Goal: Information Seeking & Learning: Learn about a topic

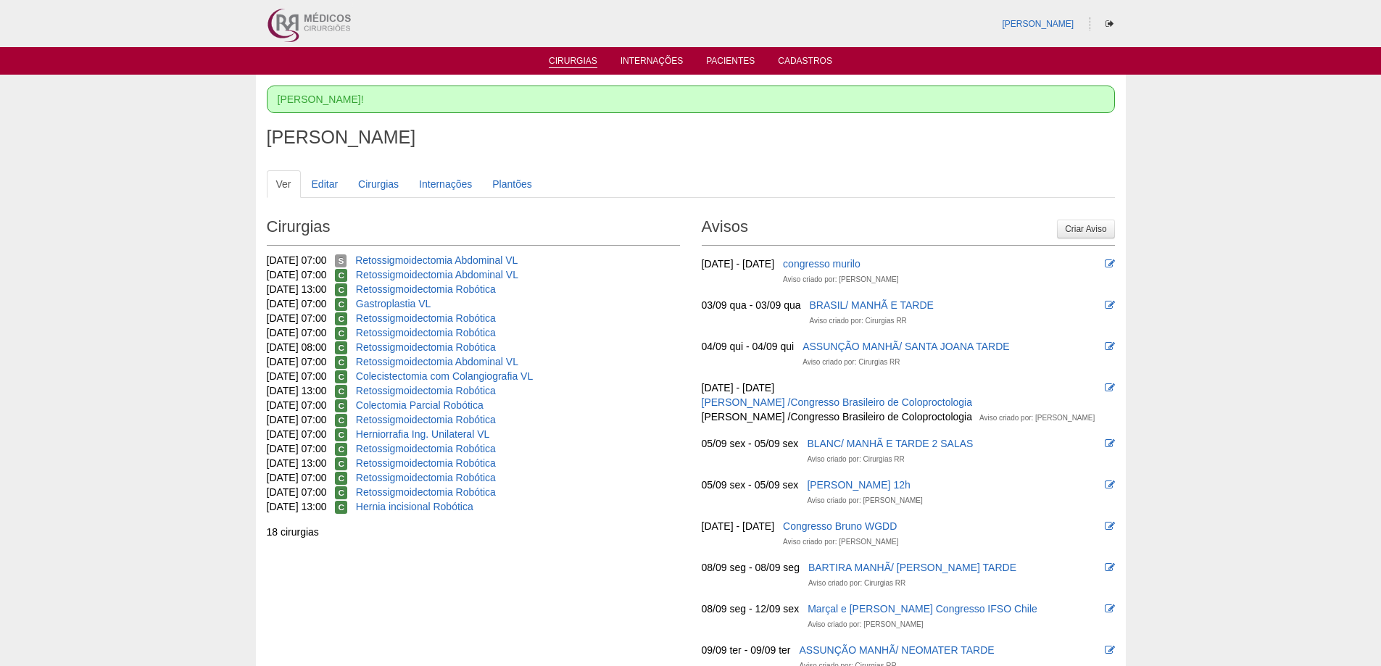
click at [563, 62] on link "Cirurgias" at bounding box center [573, 62] width 49 height 12
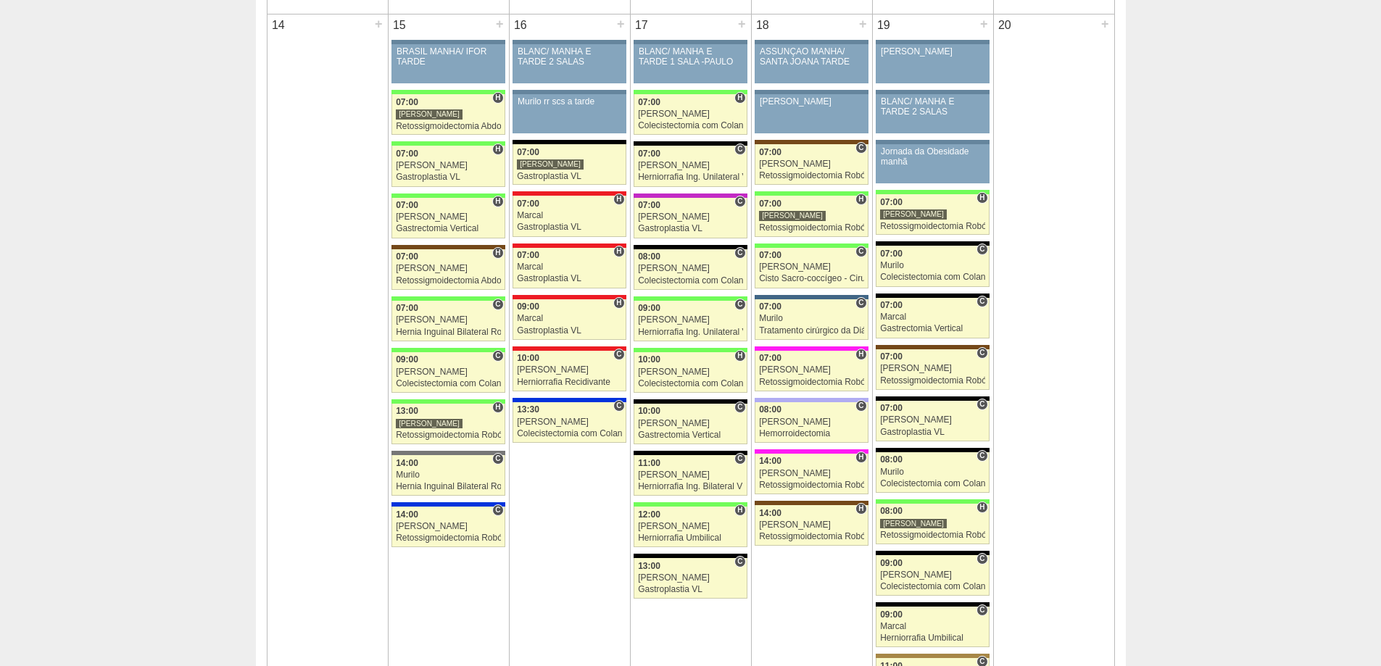
scroll to position [1523, 0]
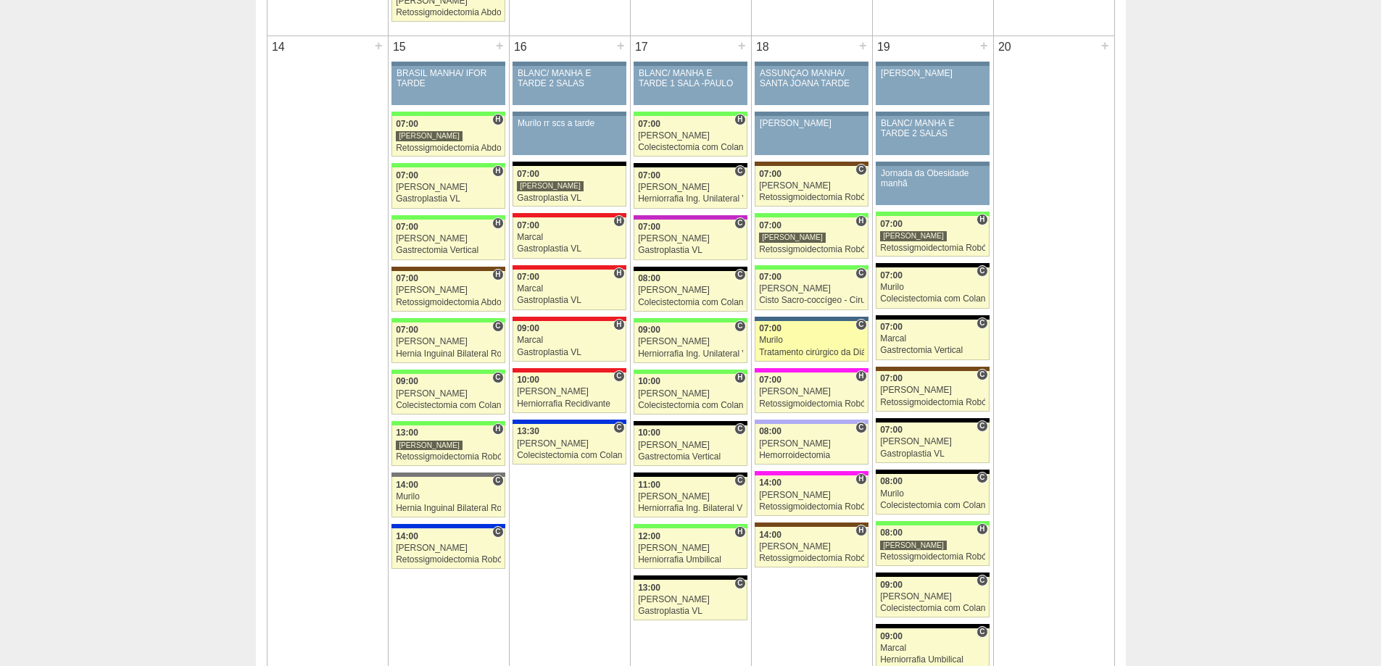
click at [830, 334] on link "88421 Murilo C 07:00 Murilo Tratamento cirúrgico da Diástase do reto abdomem Ho…" at bounding box center [811, 341] width 113 height 41
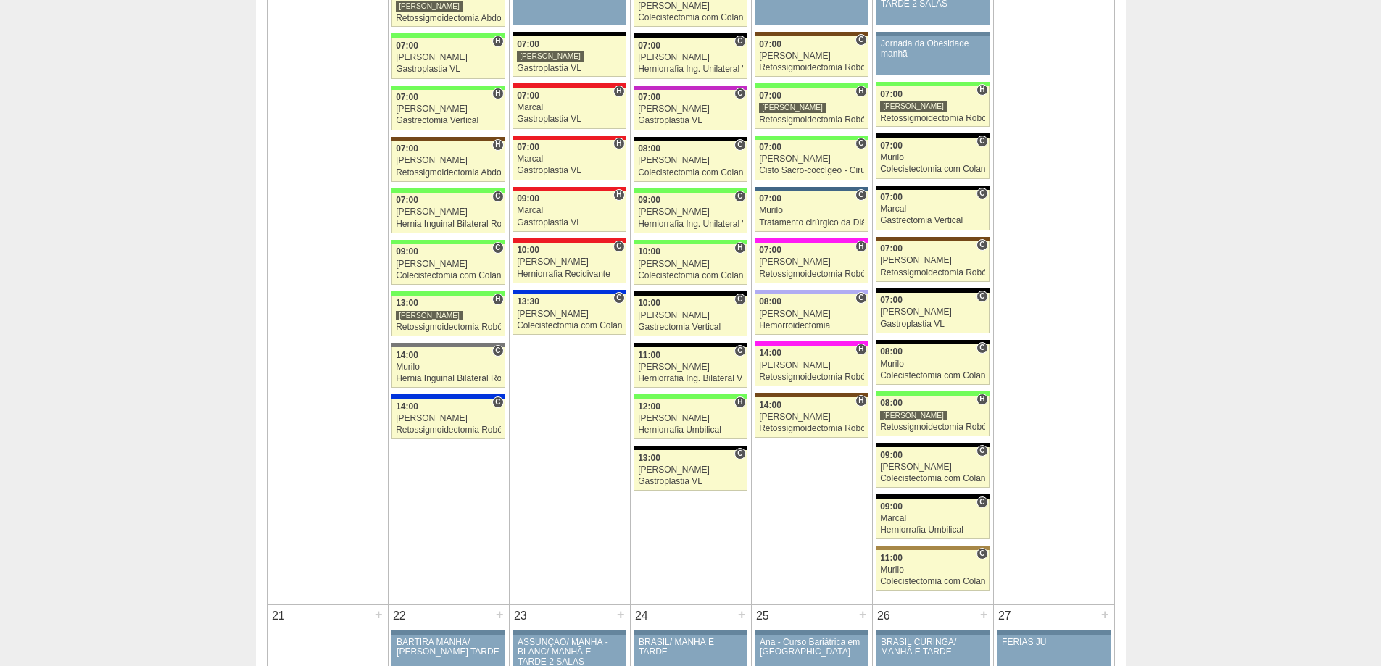
scroll to position [1668, 0]
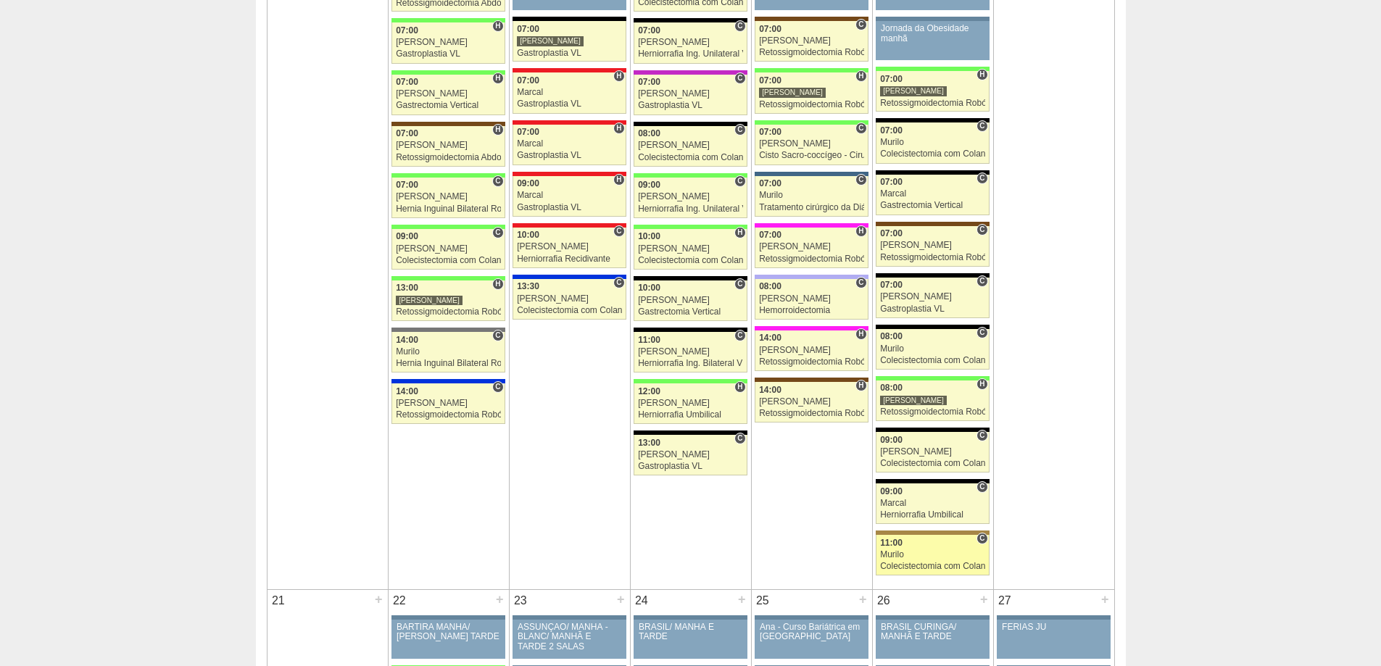
click at [894, 553] on div "Murilo" at bounding box center [932, 554] width 105 height 9
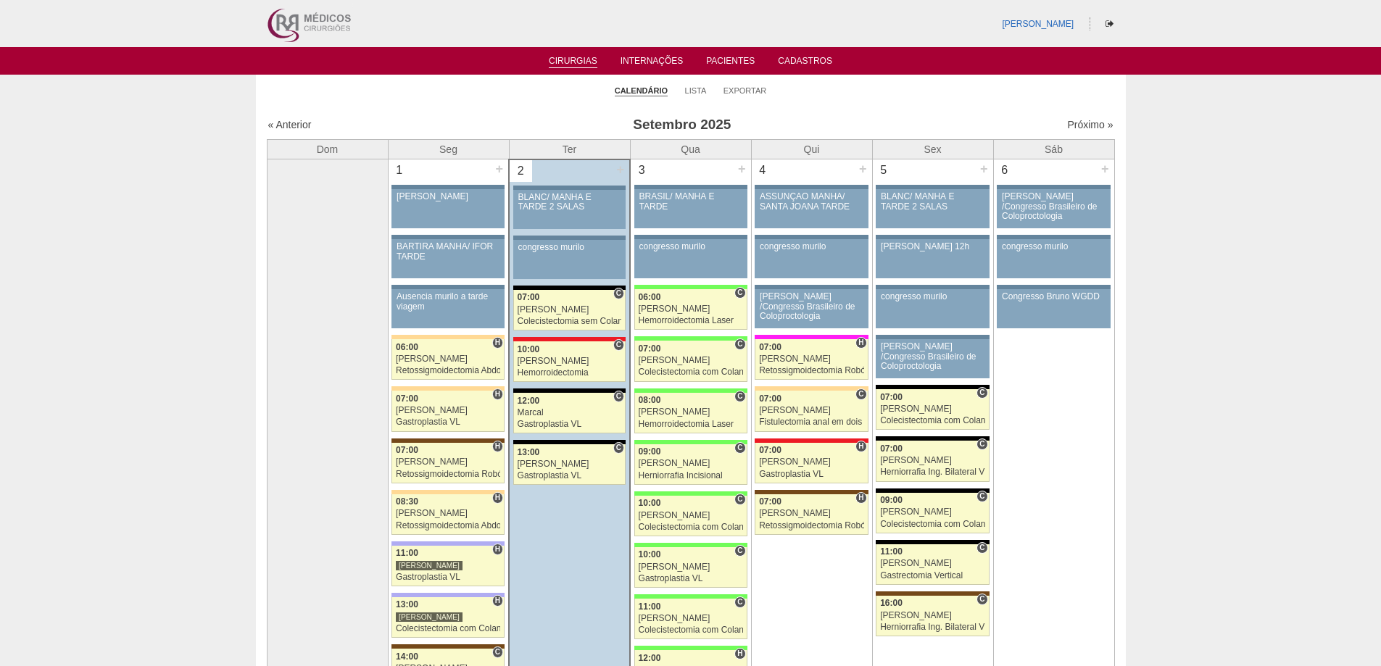
scroll to position [1668, 0]
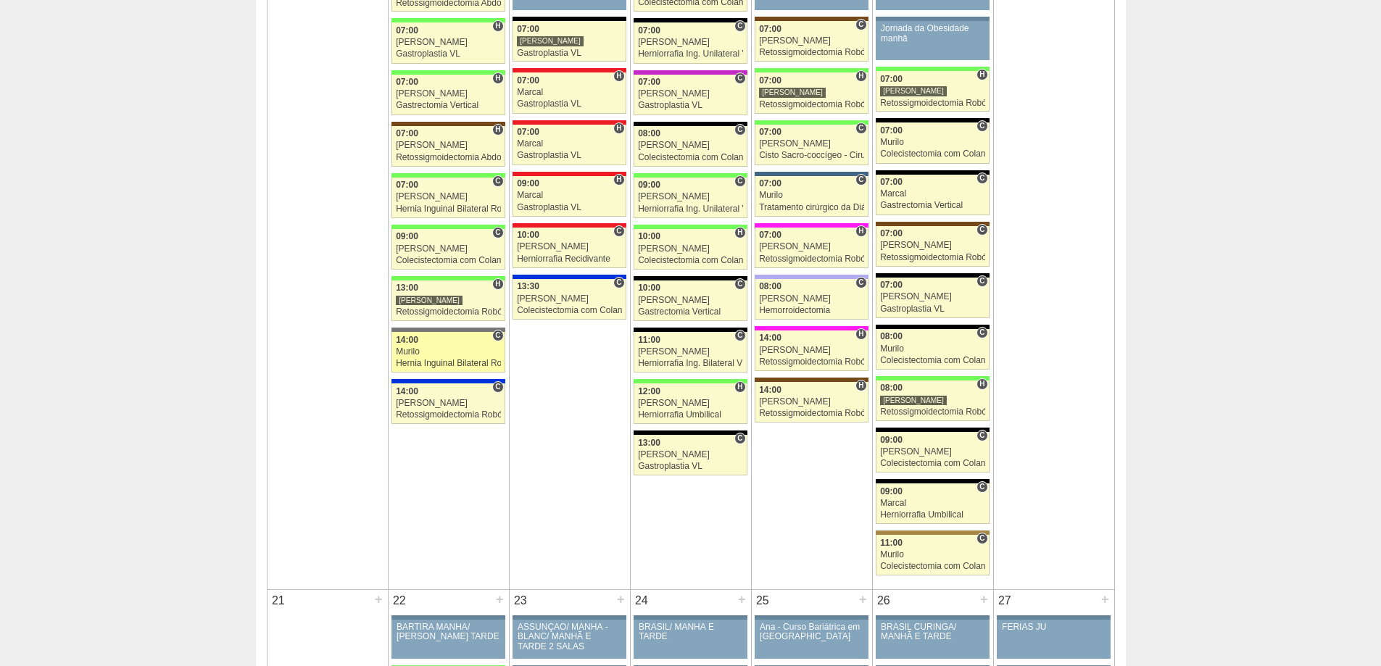
click at [410, 366] on div "Hernia Inguinal Bilateral Robótica" at bounding box center [448, 363] width 105 height 9
click at [561, 307] on div "Colecistectomia com Colangiografia VL" at bounding box center [569, 310] width 105 height 9
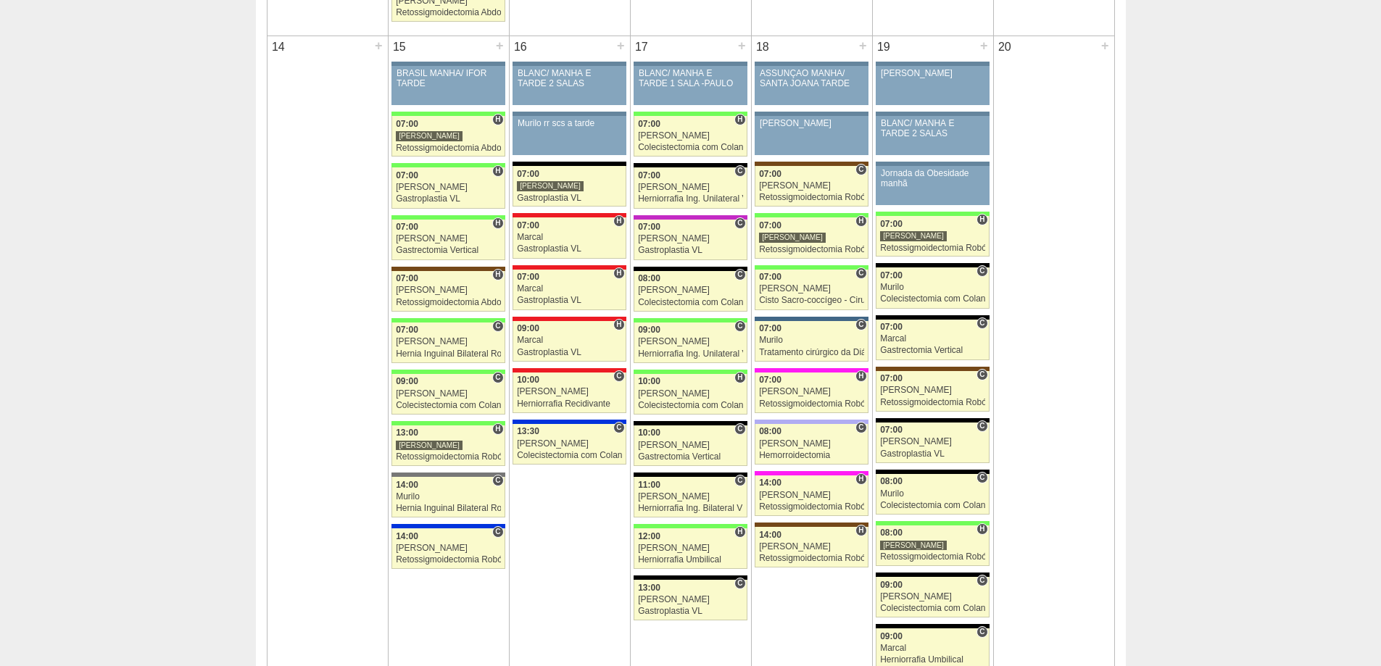
scroll to position [1595, 0]
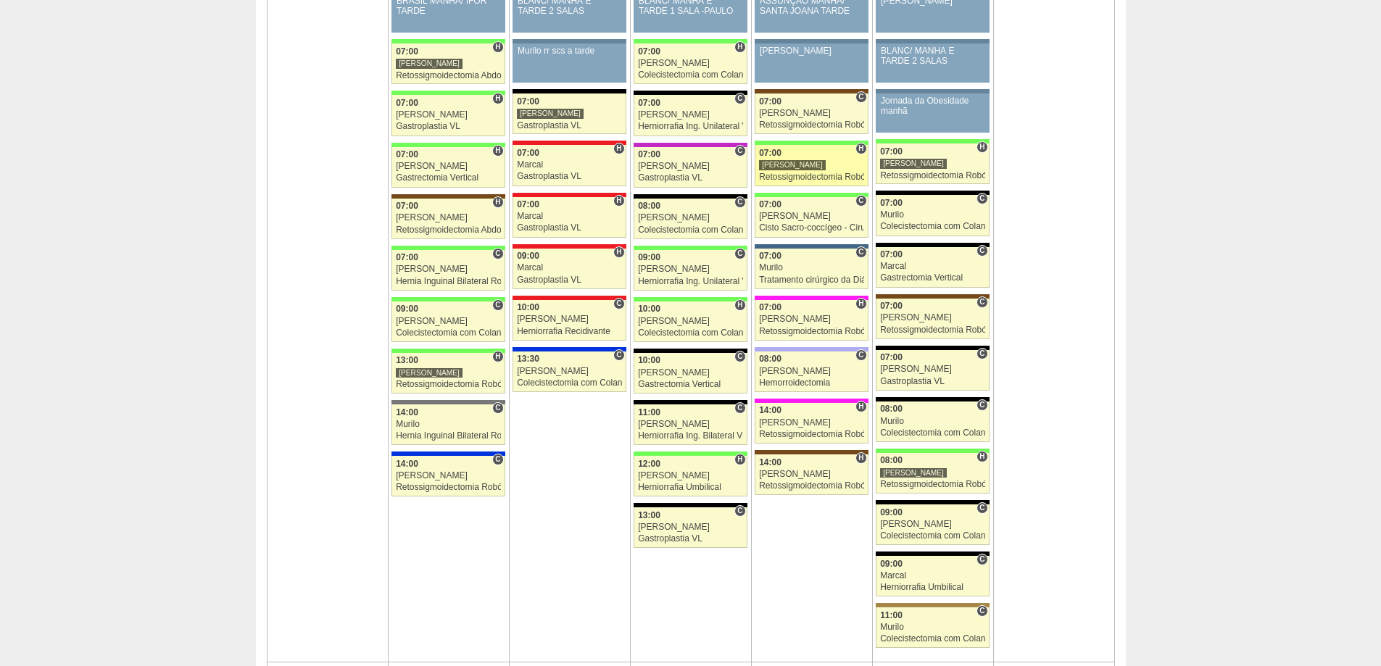
click at [808, 160] on link "87710 Cirurgias RR H 07:00 Bruno Retossigmoidectomia Robótica Hospital Brasil B…" at bounding box center [811, 165] width 113 height 41
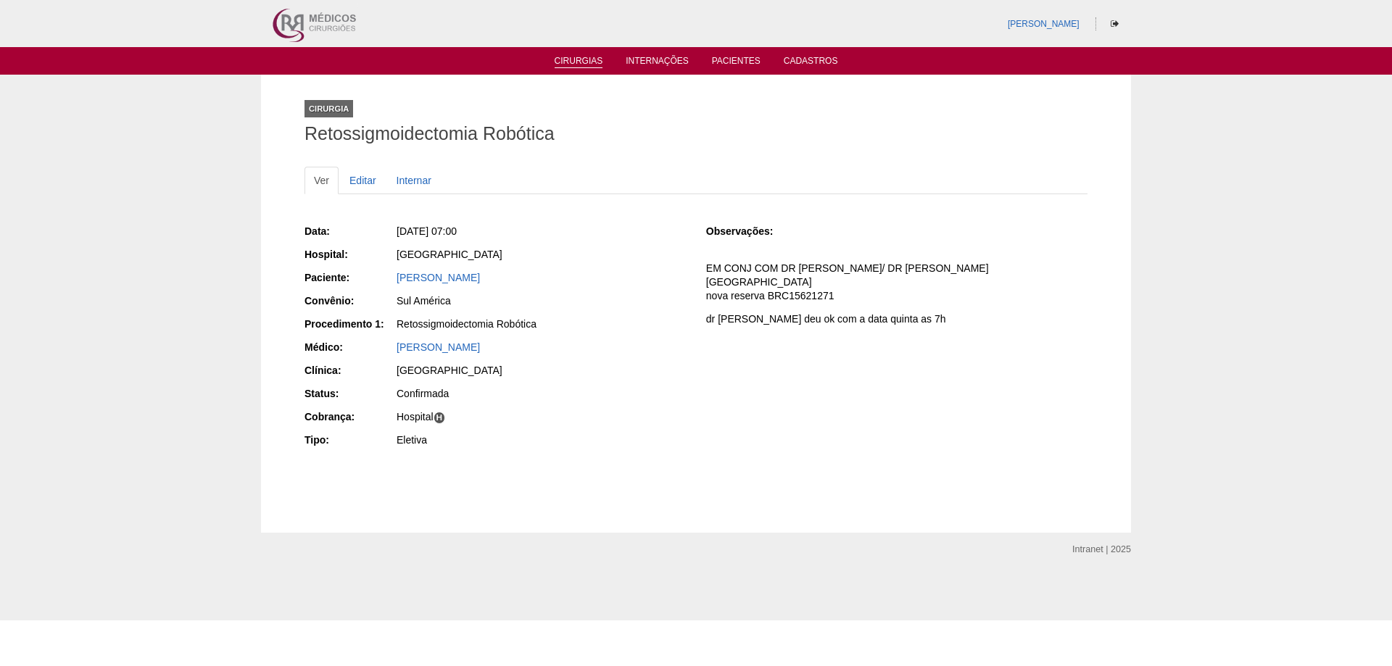
click at [563, 57] on link "Cirurgias" at bounding box center [579, 62] width 49 height 12
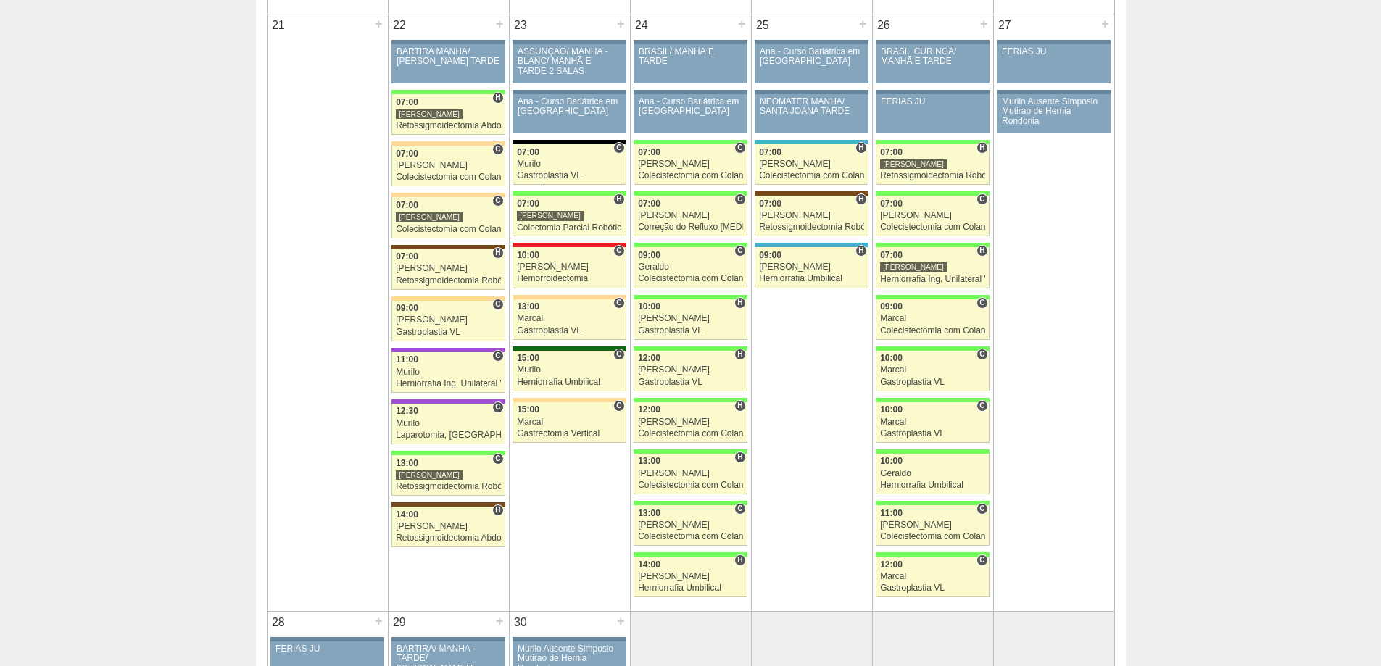
scroll to position [2248, 0]
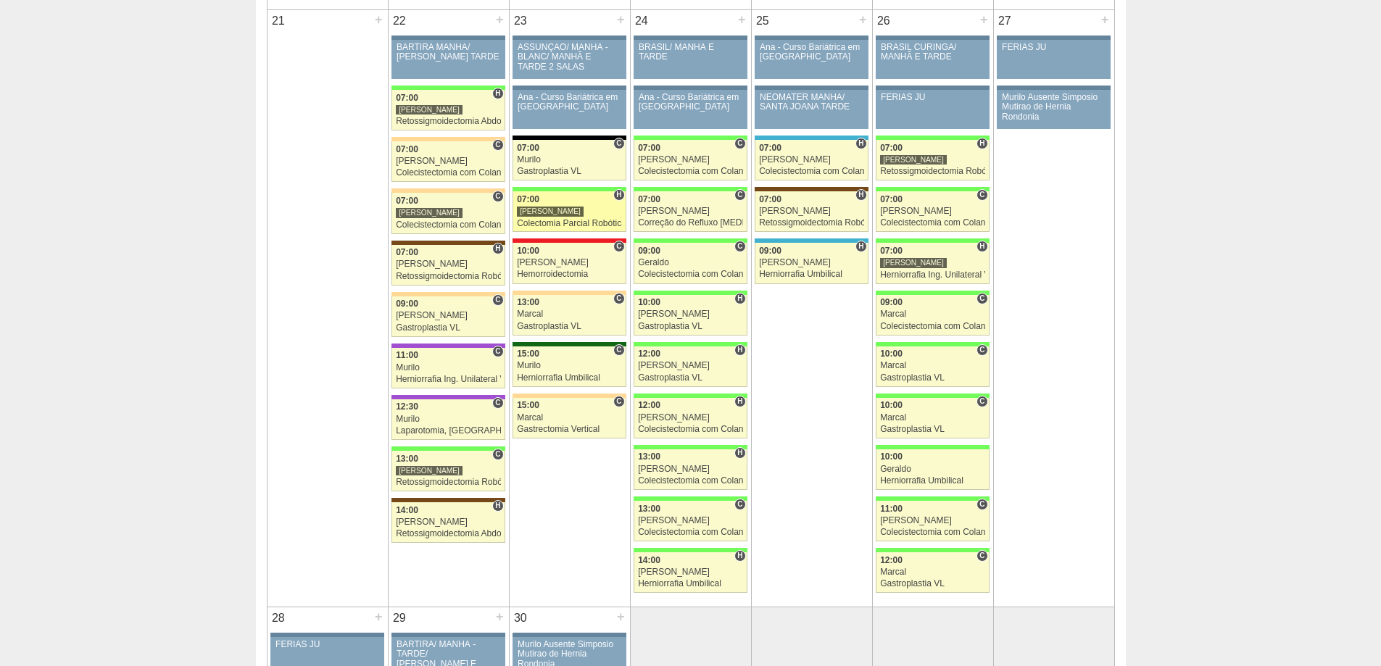
click at [573, 197] on div "07:00" at bounding box center [569, 199] width 105 height 9
